Goal: Task Accomplishment & Management: Complete application form

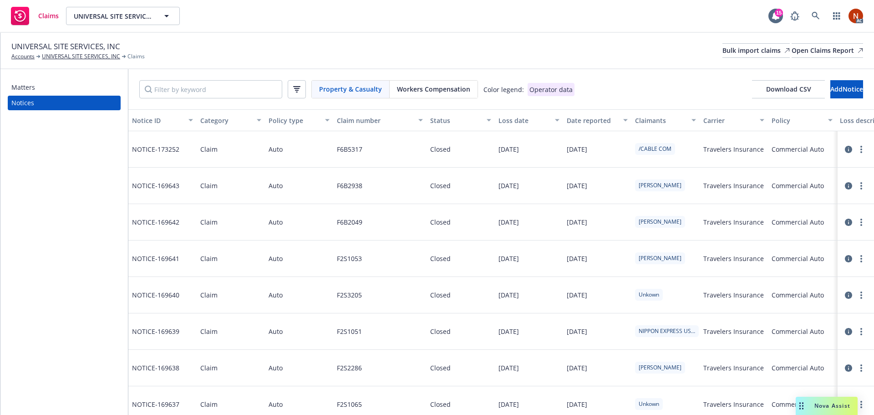
click at [440, 94] on div "Workers Compensation" at bounding box center [434, 89] width 88 height 17
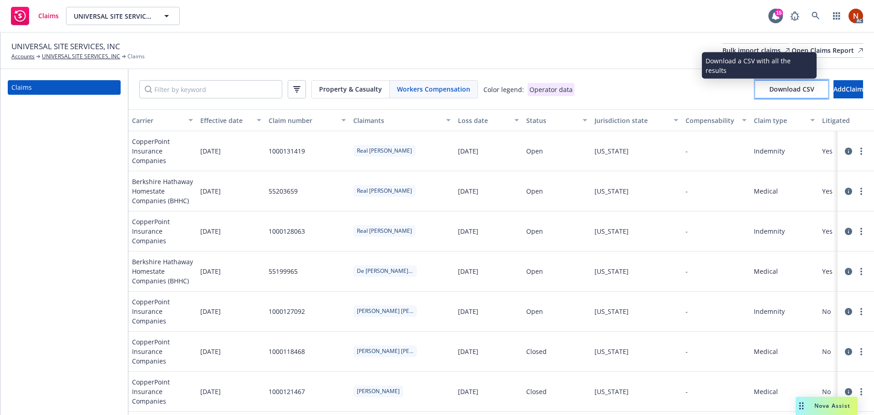
click at [770, 92] on span "Download CSV" at bounding box center [792, 89] width 45 height 9
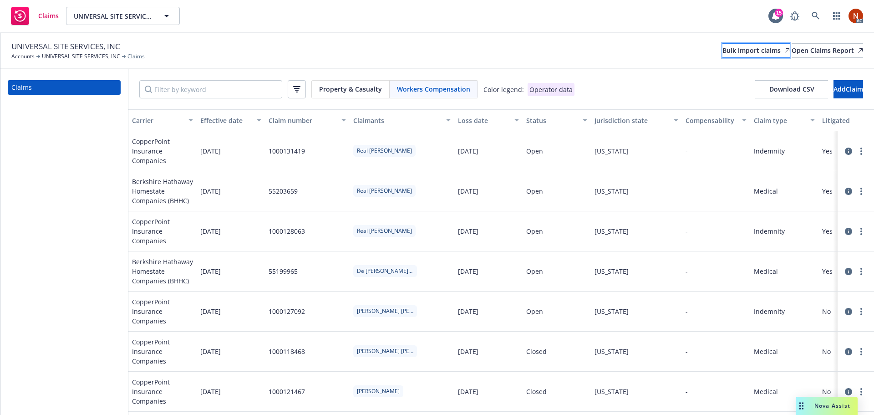
click at [723, 52] on div "Bulk import claims" at bounding box center [756, 51] width 67 height 14
click at [723, 45] on div "Bulk import claims" at bounding box center [756, 51] width 67 height 14
click at [723, 54] on div "Bulk import claims" at bounding box center [756, 51] width 67 height 14
click at [723, 49] on div "Bulk import claims" at bounding box center [756, 51] width 67 height 14
click at [730, 56] on div "Bulk import claims" at bounding box center [756, 51] width 67 height 14
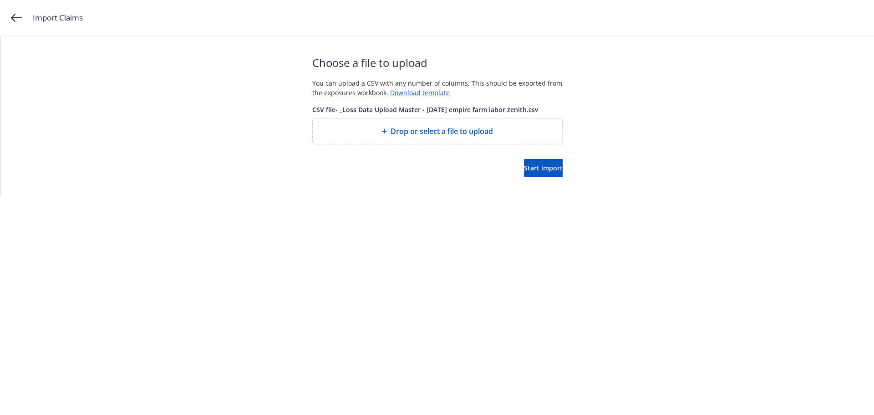
click at [532, 177] on div "Choose a file to upload You can upload a CSV with any number of columns. This s…" at bounding box center [437, 115] width 250 height 159
click at [530, 165] on span "Start import" at bounding box center [543, 168] width 39 height 9
click at [524, 168] on span "Start import" at bounding box center [543, 168] width 39 height 9
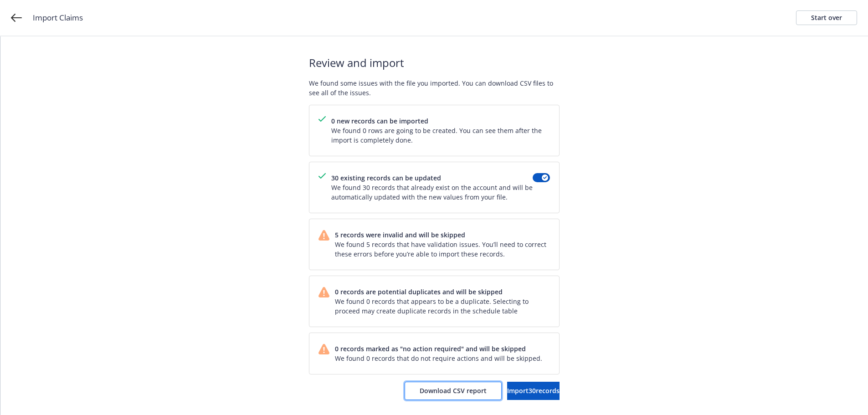
click at [419, 388] on span "Download CSV report" at bounding box center [452, 390] width 67 height 9
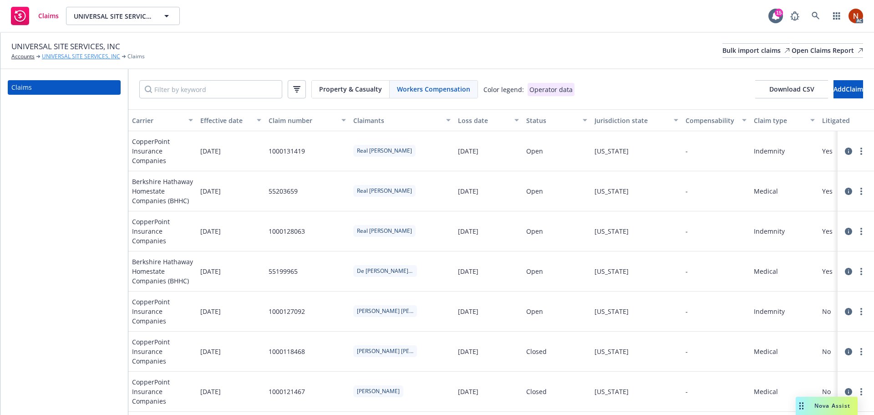
click at [82, 55] on link "UNIVERSAL SITE SERVICES, INC" at bounding box center [81, 56] width 78 height 8
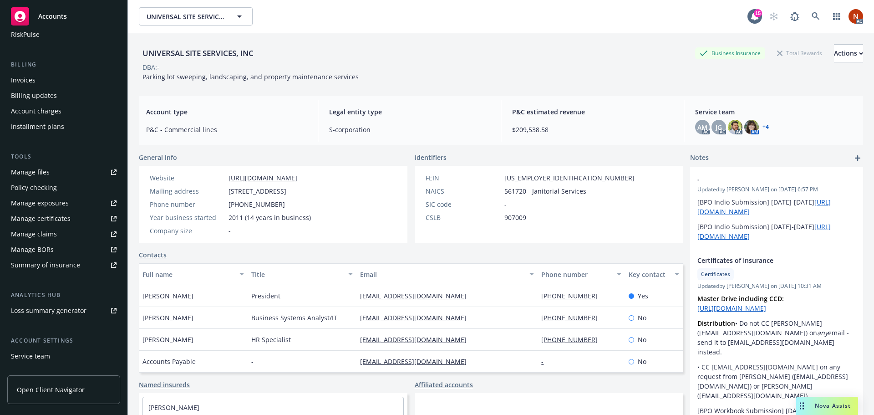
scroll to position [194, 0]
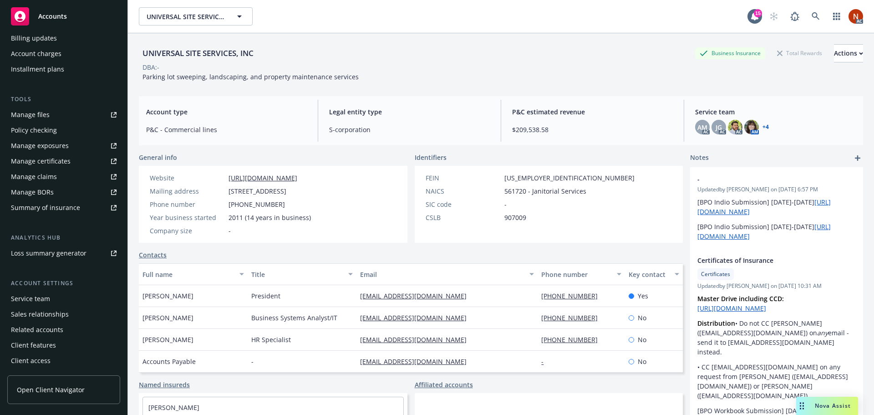
click at [42, 299] on div "Service team" at bounding box center [30, 298] width 39 height 15
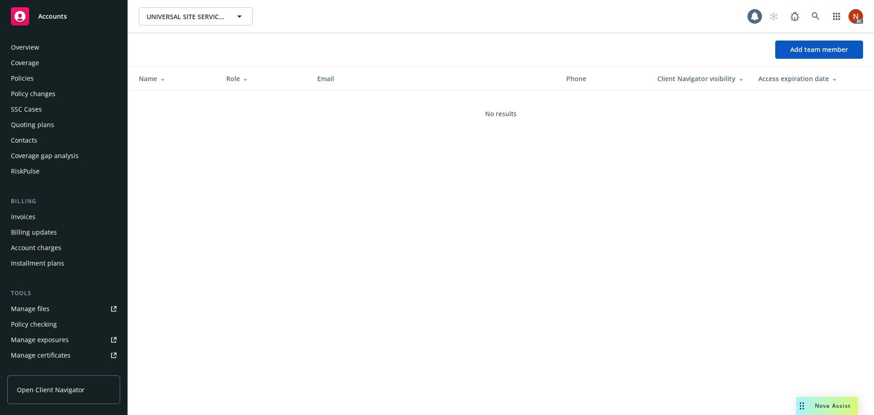
scroll to position [194, 0]
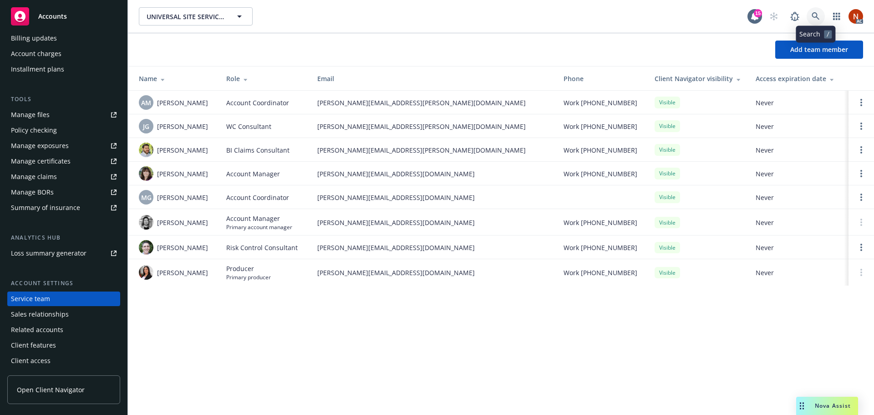
click at [819, 18] on icon at bounding box center [816, 16] width 8 height 8
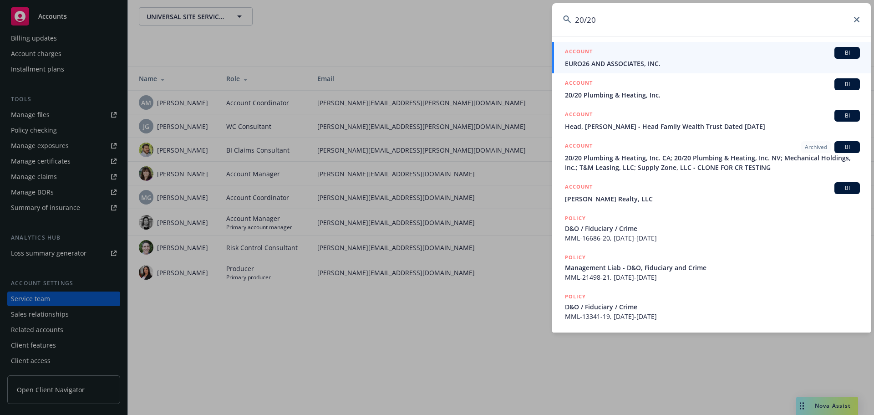
type input "20/20"
click at [624, 87] on div "ACCOUNT BI" at bounding box center [712, 84] width 295 height 12
